Goal: Task Accomplishment & Management: Manage account settings

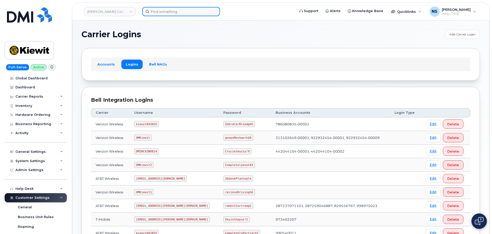
click at [180, 11] on input at bounding box center [181, 11] width 78 height 9
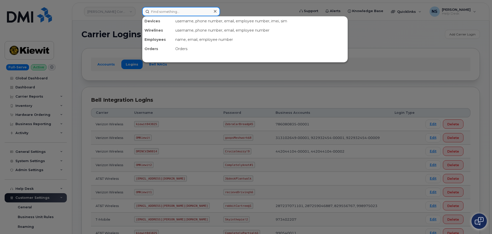
paste input "[PERSON_NAME]"
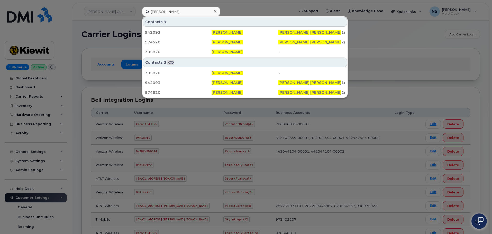
drag, startPoint x: 131, startPoint y: 16, endPoint x: 51, endPoint y: 49, distance: 86.0
click at [129, 15] on div at bounding box center [246, 117] width 492 height 234
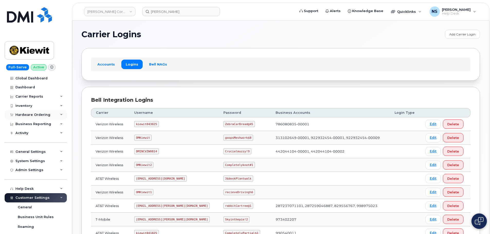
click at [29, 116] on div "Hardware Ordering" at bounding box center [32, 115] width 35 height 4
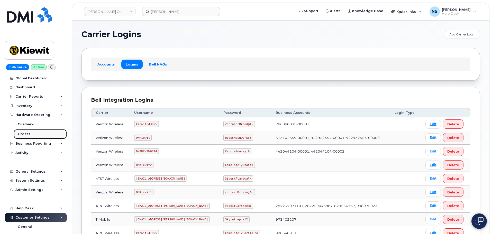
click at [30, 137] on link "Orders" at bounding box center [40, 134] width 53 height 10
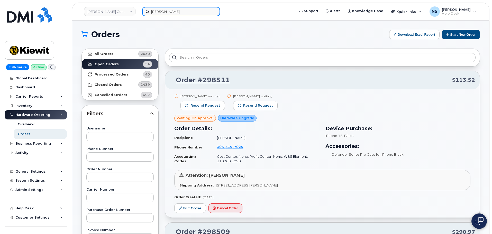
click at [175, 13] on input "Gary Evans" at bounding box center [181, 11] width 78 height 9
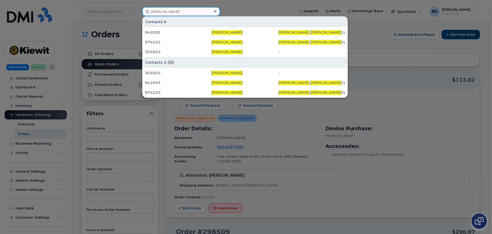
paste input "5307087003"
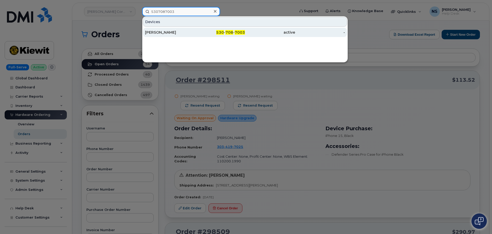
type input "5307087003"
click at [185, 32] on div "GARY EVANS" at bounding box center [170, 32] width 50 height 5
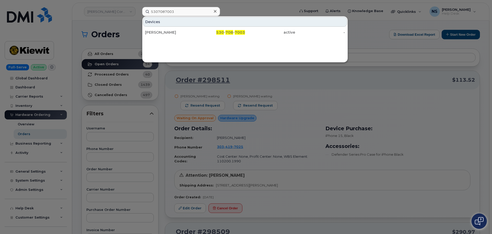
click at [244, 19] on div "Devices" at bounding box center [245, 22] width 204 height 10
click at [254, 8] on div at bounding box center [246, 117] width 492 height 234
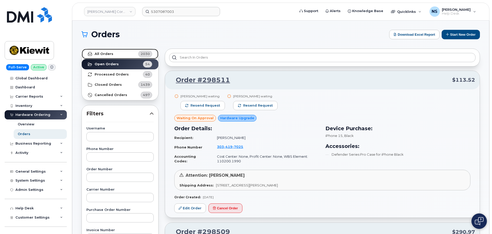
click at [130, 55] on link "All Orders 2030" at bounding box center [120, 54] width 77 height 10
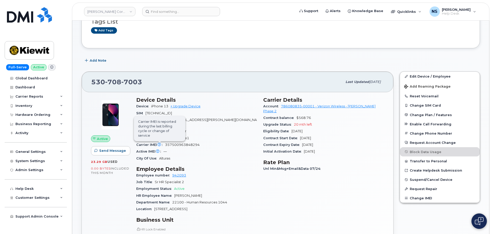
scroll to position [51, 0]
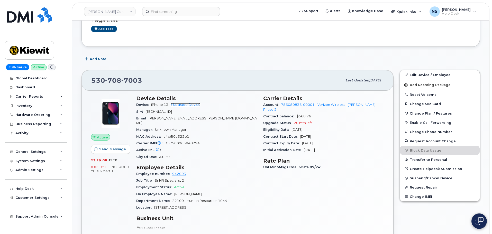
click at [188, 106] on link "+ Upgrade Device" at bounding box center [185, 105] width 30 height 4
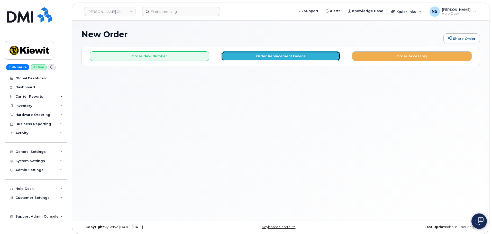
click at [289, 54] on button "Order Replacement Device" at bounding box center [280, 56] width 119 height 10
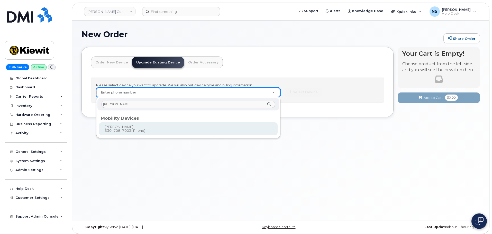
type input "Gary Evans"
type input "1169527"
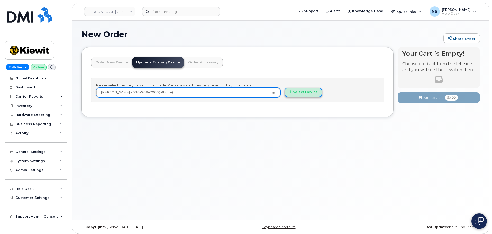
click at [302, 89] on button "Select Device" at bounding box center [303, 93] width 38 height 10
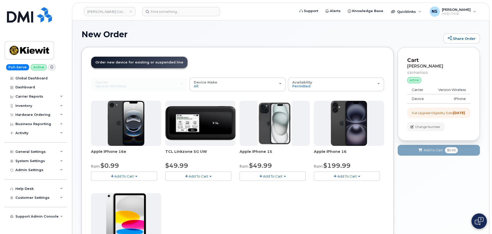
click at [149, 172] on button "Add To Cart" at bounding box center [124, 176] width 66 height 9
click at [221, 207] on div "Apple iPhone 16e from $0.99 Add To Cart $0.99 - 2 Year Upgrade (128GB) $599.99 …" at bounding box center [237, 191] width 293 height 181
click at [124, 174] on button "Add To Cart" at bounding box center [124, 176] width 66 height 9
click at [127, 172] on button "Add To Cart" at bounding box center [124, 176] width 66 height 9
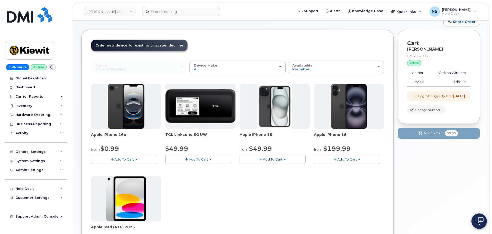
scroll to position [26, 0]
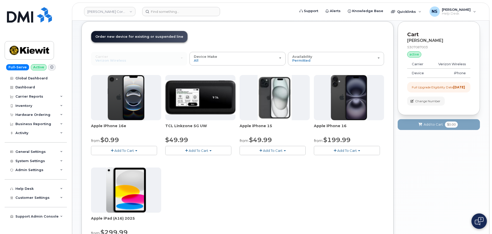
click at [130, 152] on span "Add To Cart" at bounding box center [124, 150] width 20 height 4
drag, startPoint x: 134, startPoint y: 160, endPoint x: 128, endPoint y: 162, distance: 5.8
click at [134, 160] on link "$0.99 - 2 Year Upgrade (128GB)" at bounding box center [124, 160] width 64 height 6
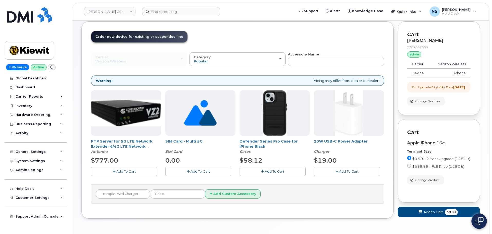
click at [283, 171] on span "Add To Cart" at bounding box center [275, 171] width 20 height 4
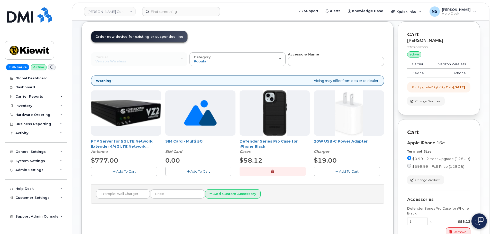
click at [345, 178] on div "PTP Server for 5G LTE Network Extender 4/4G LTE Network Extender 3 Antenna $777…" at bounding box center [237, 137] width 293 height 94
click at [345, 174] on button "Add To Cart" at bounding box center [347, 171] width 66 height 9
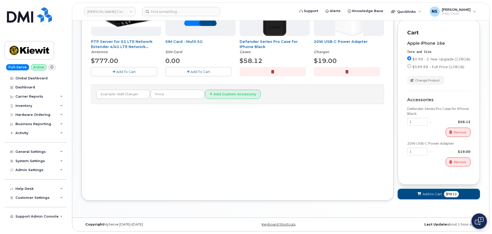
click at [434, 193] on span "Add to Cart" at bounding box center [431, 194] width 19 height 5
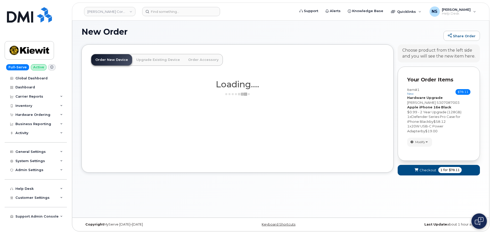
scroll to position [3, 0]
click at [426, 170] on span "Checkout" at bounding box center [427, 170] width 17 height 5
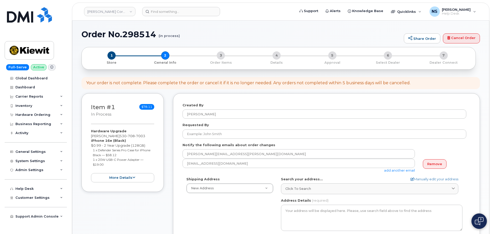
select select
click at [233, 147] on label "Notify the following emails about order changes" at bounding box center [228, 145] width 93 height 5
click at [228, 139] on form "Created By Noah Shelton Requested By Notify the following emails about order ch…" at bounding box center [326, 205] width 288 height 205
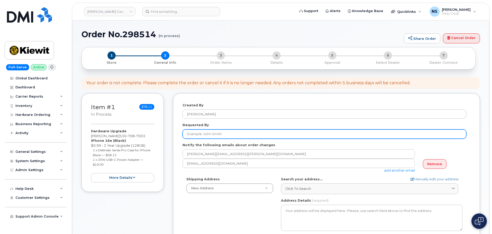
click at [225, 135] on input "Requested By" at bounding box center [324, 133] width 284 height 9
paste input "Andrew Pate"
type input "Andrew Pate"
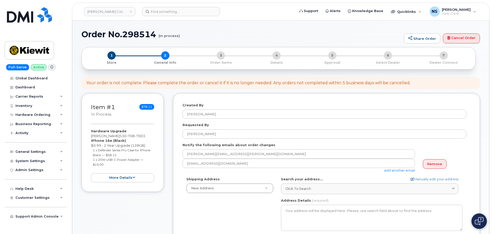
click at [200, 205] on div "Shipping Address New Address New Address 8880 Penrose Ln 4650 Business Center D…" at bounding box center [324, 236] width 284 height 118
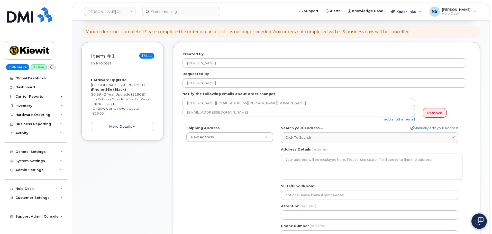
scroll to position [77, 0]
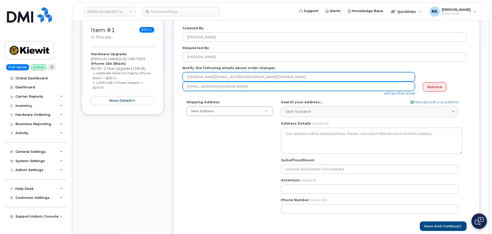
drag, startPoint x: 242, startPoint y: 79, endPoint x: 190, endPoint y: 85, distance: 52.5
click at [150, 90] on div "Item #1 in process $78.11 Hardware Upgrade GARY EVANS 530 708 7003 iPhone 16e (…" at bounding box center [280, 132] width 398 height 232
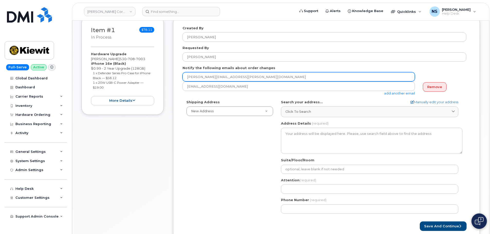
click at [247, 72] on input "GARY.EVANS1@KIEWIT.COM" at bounding box center [298, 76] width 232 height 9
paste input "ANDREW.PATE"
type input "ANDREW.PATE@KIEWIT.COM"
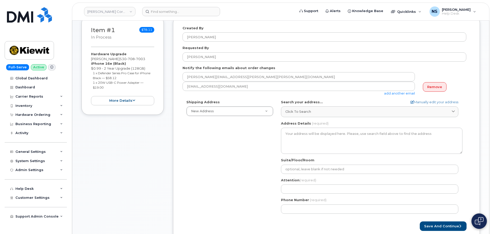
drag, startPoint x: 218, startPoint y: 148, endPoint x: 220, endPoint y: 146, distance: 3.1
click at [219, 146] on div "Shipping Address New Address New Address 8880 Penrose Ln 4650 Business Center D…" at bounding box center [324, 159] width 284 height 118
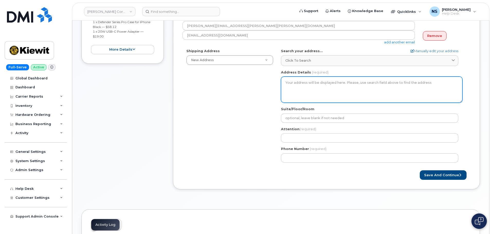
scroll to position [128, 0]
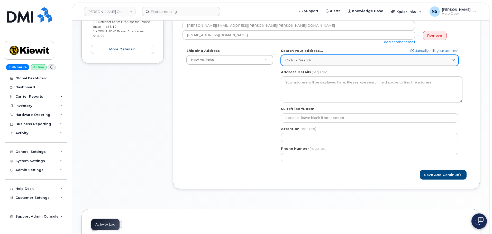
click at [301, 58] on span "Click to search" at bounding box center [298, 60] width 26 height 5
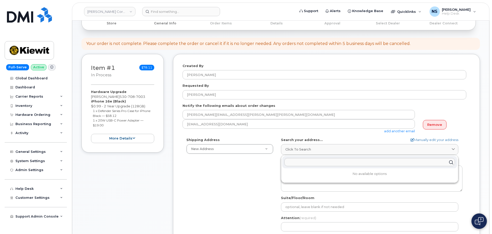
scroll to position [0, 0]
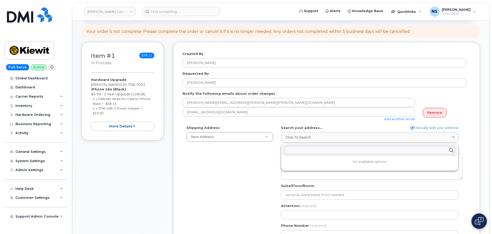
click at [237, 173] on div "Shipping Address New Address New Address 8880 Penrose Ln 4650 Business Center D…" at bounding box center [324, 184] width 284 height 118
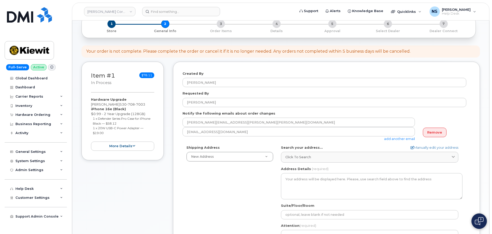
scroll to position [26, 0]
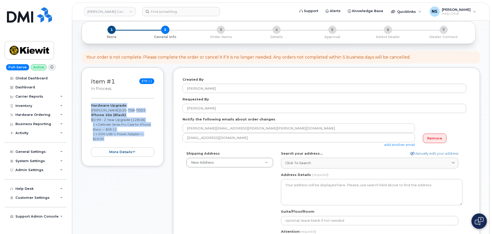
drag, startPoint x: 130, startPoint y: 141, endPoint x: 81, endPoint y: 99, distance: 65.0
click at [81, 99] on div "Order No.298514 (in process) Share Order Cancel Order × Share This Order If you…" at bounding box center [280, 211] width 417 height 433
copy div "Hardware Upgrade GARY EVANS 530 708 7003 iPhone 16e (Black) $0.99 - 2 Year Upgr…"
click at [21, 23] on link at bounding box center [29, 21] width 49 height 29
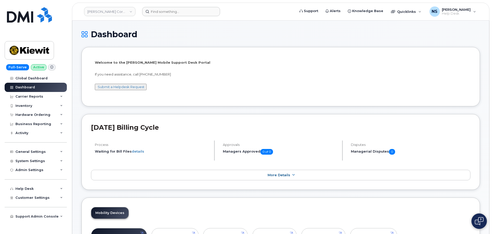
click at [154, 16] on header "[PERSON_NAME] Corporation Support Alerts Knowledge Base Quicklinks Suspend / Ca…" at bounding box center [280, 12] width 417 height 18
click at [157, 14] on input at bounding box center [181, 11] width 78 height 9
paste input "352548866408893"
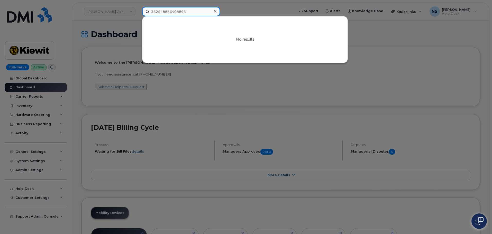
type input "352548866408893"
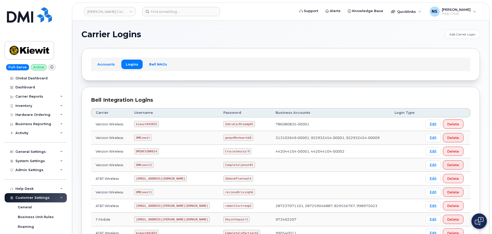
click at [147, 125] on code "kiewit043025" at bounding box center [146, 124] width 24 height 6
copy code "kiewit043025"
click at [223, 124] on code "ZebraCarBread@45" at bounding box center [239, 124] width 32 height 6
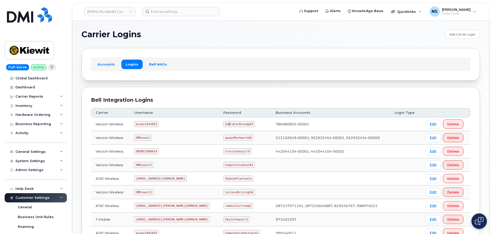
click at [223, 125] on code "ZebraCarBread@45" at bounding box center [239, 124] width 32 height 6
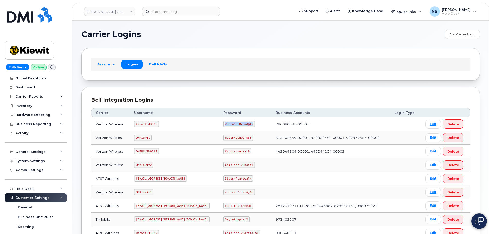
copy code "ZebraCarBread@45"
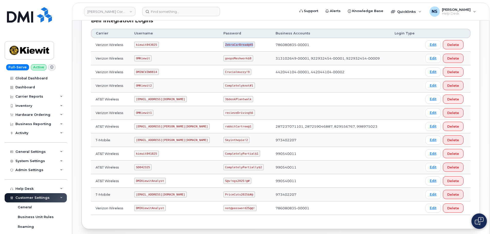
scroll to position [79, 0]
click at [159, 125] on code "[EMAIL_ADDRESS][PERSON_NAME][DOMAIN_NAME]" at bounding box center [172, 127] width 76 height 6
drag, startPoint x: 159, startPoint y: 125, endPoint x: 217, endPoint y: 83, distance: 71.8
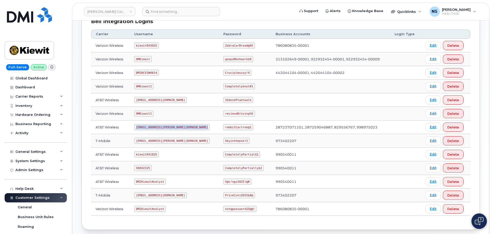
click at [159, 125] on code "[EMAIL_ADDRESS][PERSON_NAME][DOMAIN_NAME]" at bounding box center [172, 127] width 76 height 6
copy code "[EMAIL_ADDRESS][PERSON_NAME][DOMAIN_NAME]"
click at [219, 123] on td "rabbitCartree@1" at bounding box center [245, 127] width 52 height 14
click at [219, 124] on td "rabbitCartree@1" at bounding box center [245, 127] width 52 height 14
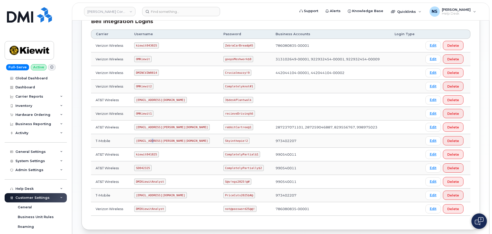
click at [155, 142] on code "[EMAIL_ADDRESS][PERSON_NAME][DOMAIN_NAME]" at bounding box center [172, 141] width 76 height 6
click at [223, 142] on code "Skyinthepie!2" at bounding box center [236, 141] width 26 height 6
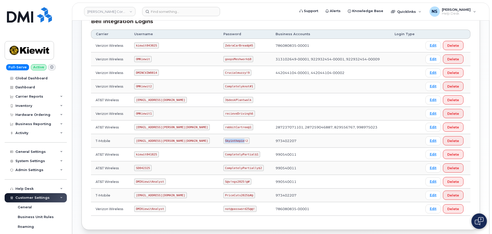
click at [223, 142] on code "Skyinthepie!2" at bounding box center [236, 141] width 26 height 6
copy code "Skyinthepie!2"
